Goal: Information Seeking & Learning: Learn about a topic

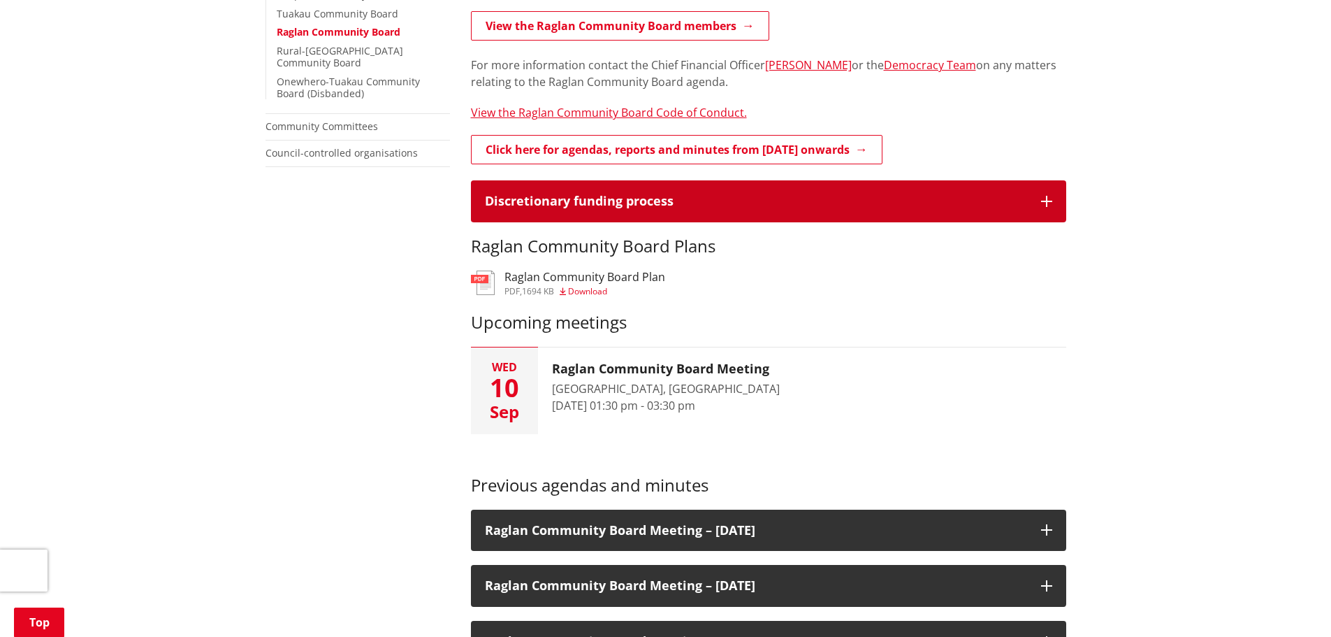
scroll to position [908, 0]
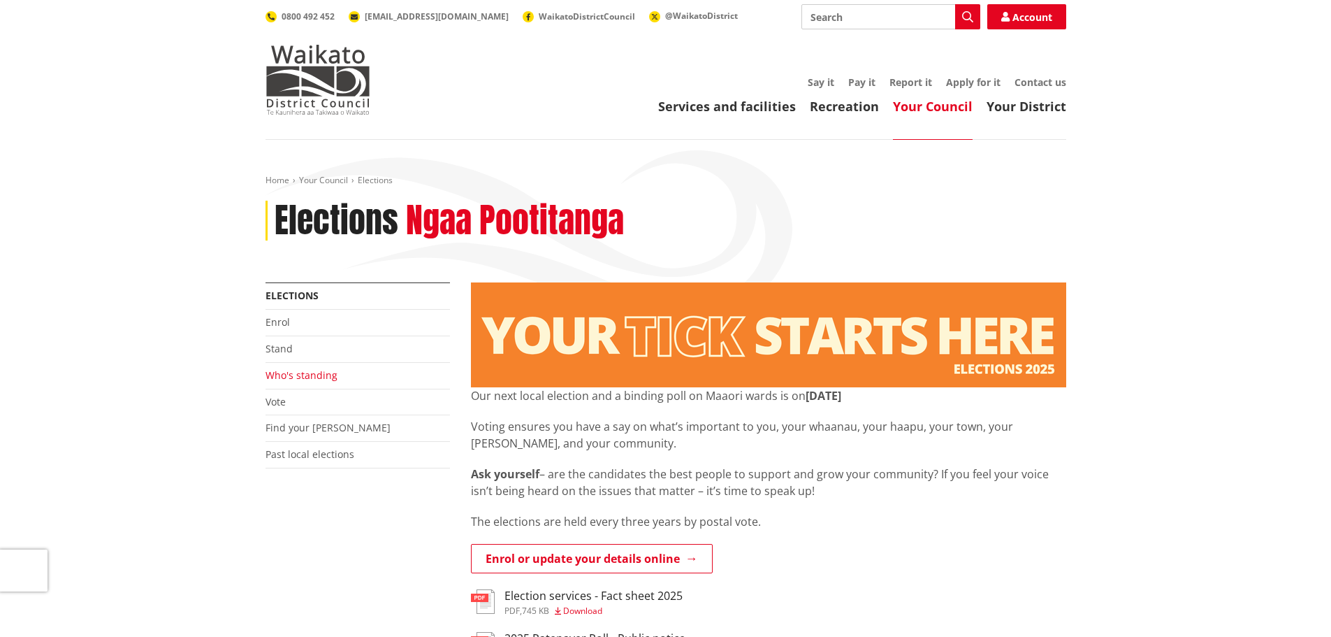
click at [282, 372] on link "Who's standing" at bounding box center [302, 374] width 72 height 13
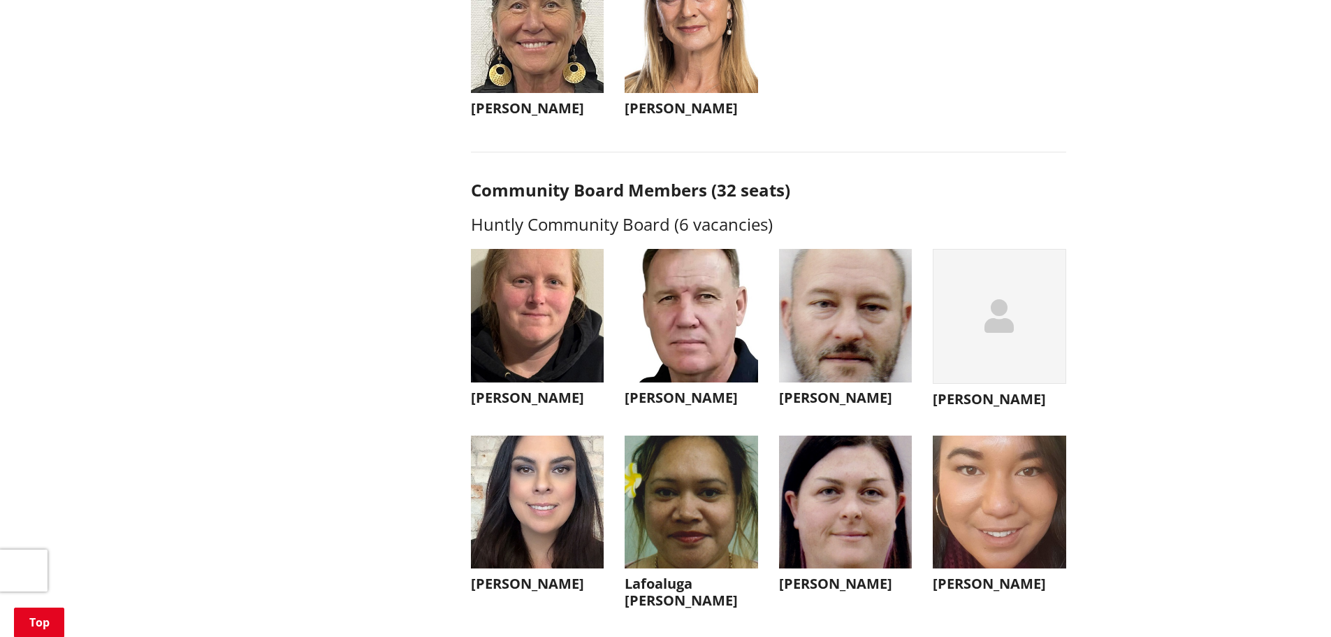
scroll to position [3494, 0]
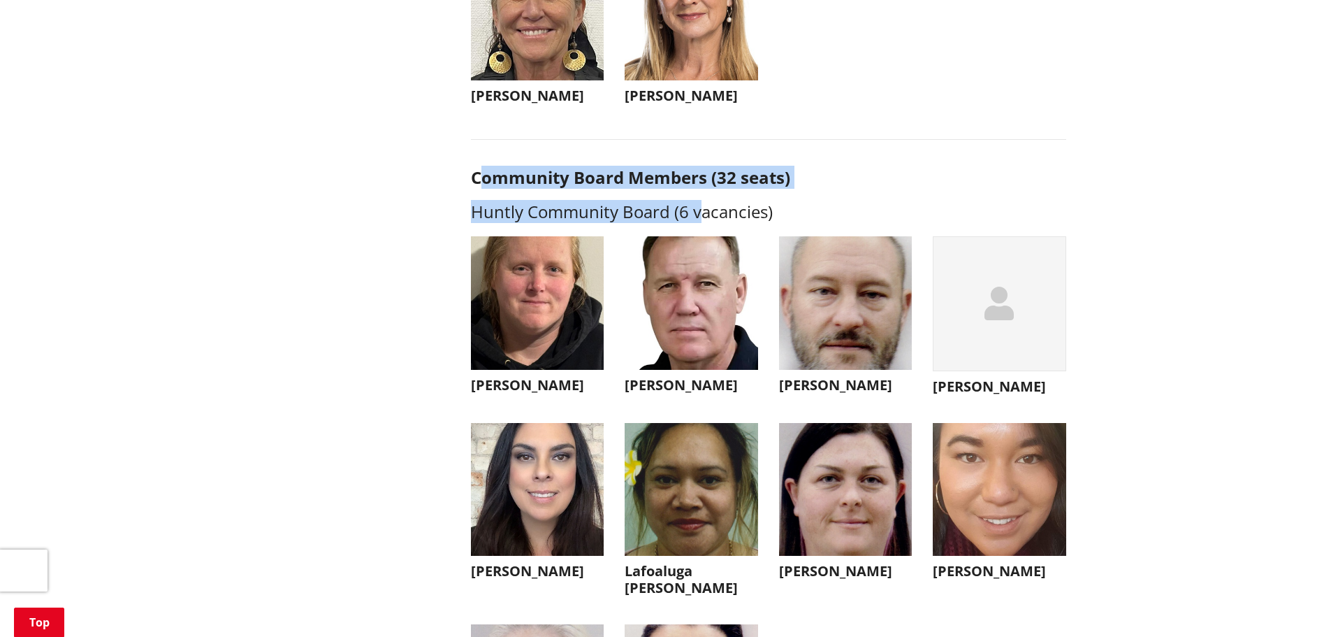
drag, startPoint x: 482, startPoint y: 182, endPoint x: 701, endPoint y: 218, distance: 221.7
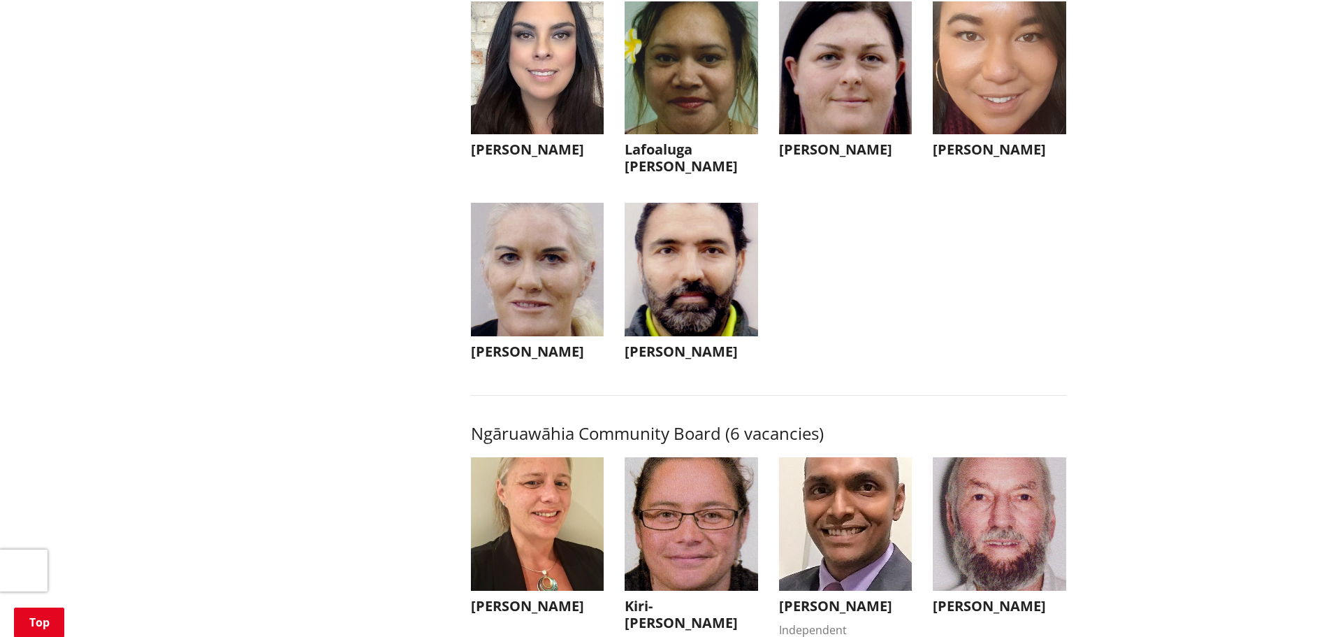
scroll to position [4123, 0]
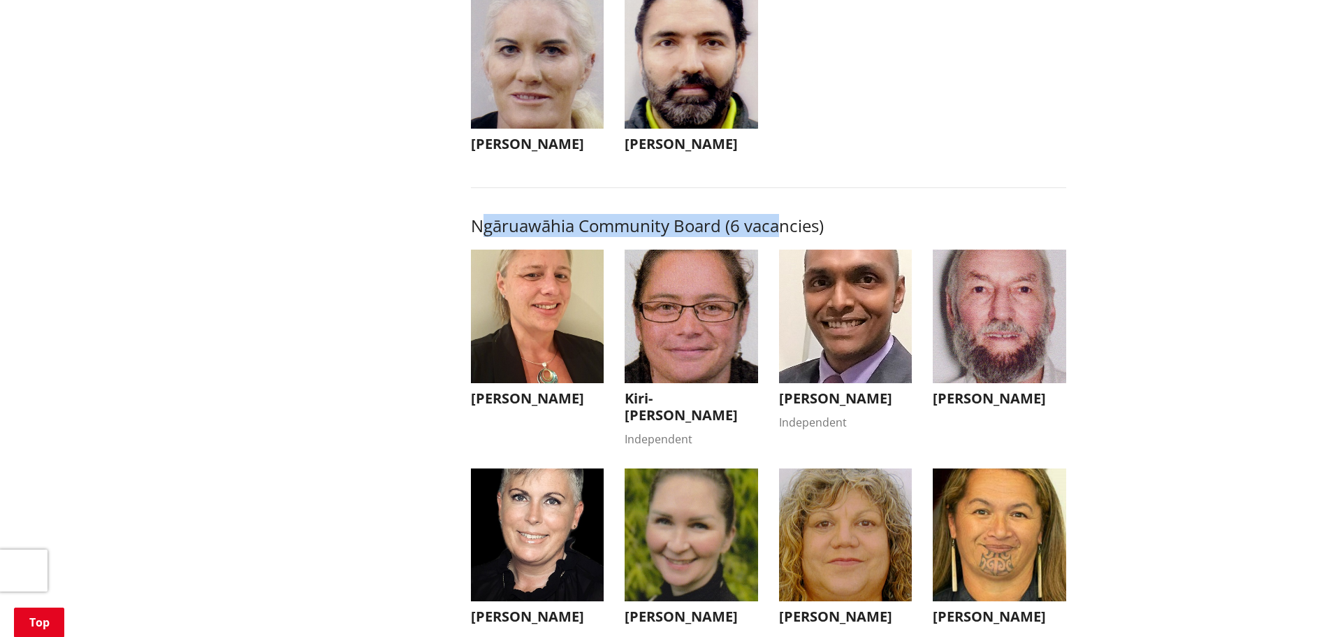
drag, startPoint x: 481, startPoint y: 246, endPoint x: 778, endPoint y: 237, distance: 296.4
click at [778, 236] on h3 "Ngāruawāhia Community Board (6 vacancies)" at bounding box center [768, 226] width 595 height 20
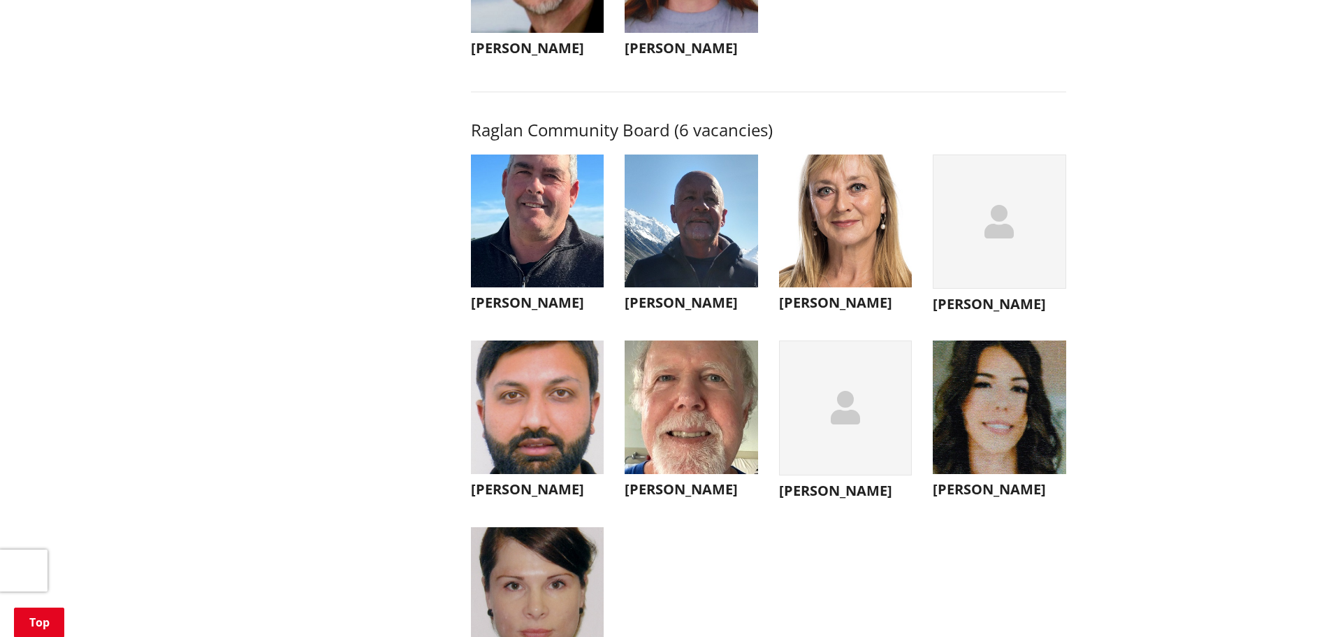
scroll to position [4892, 0]
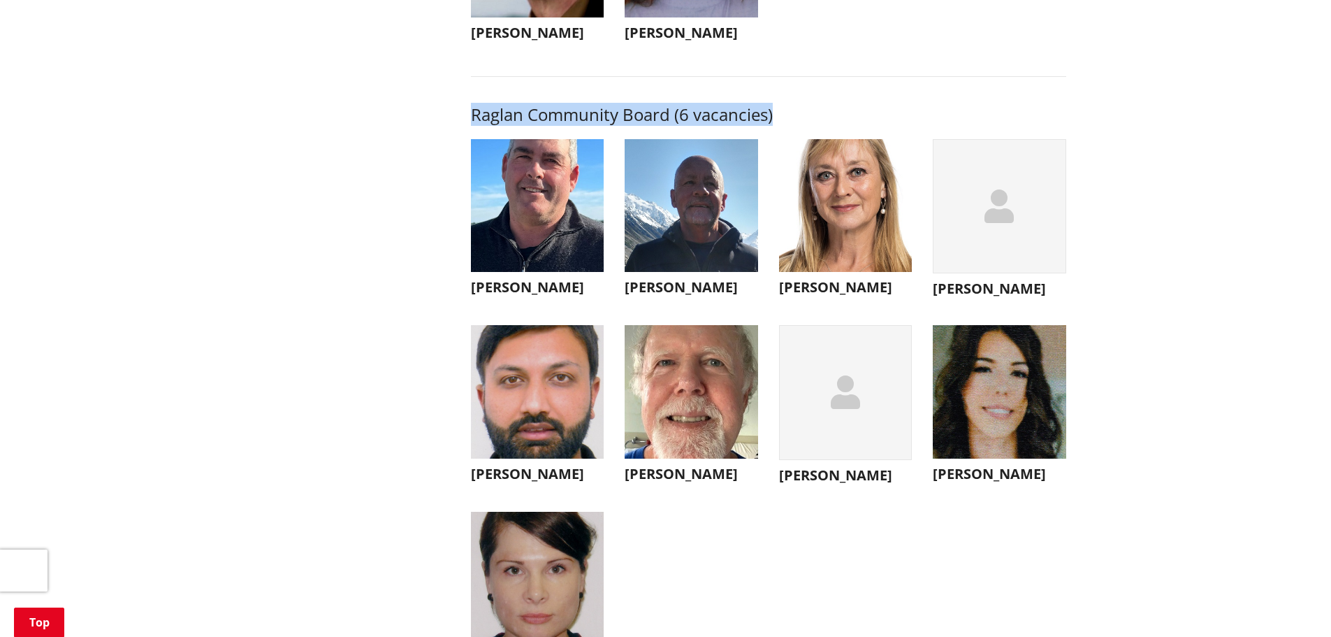
drag, startPoint x: 467, startPoint y: 147, endPoint x: 850, endPoint y: 148, distance: 383.0
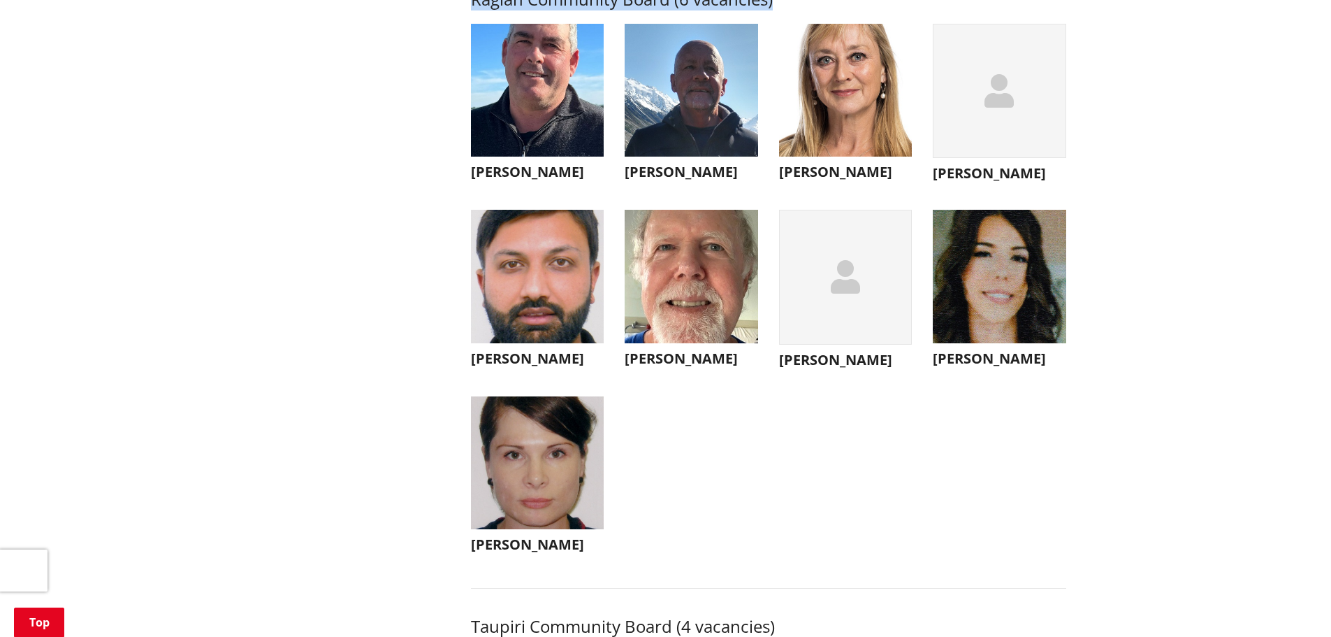
scroll to position [5031, 0]
